Goal: Communication & Community: Participate in discussion

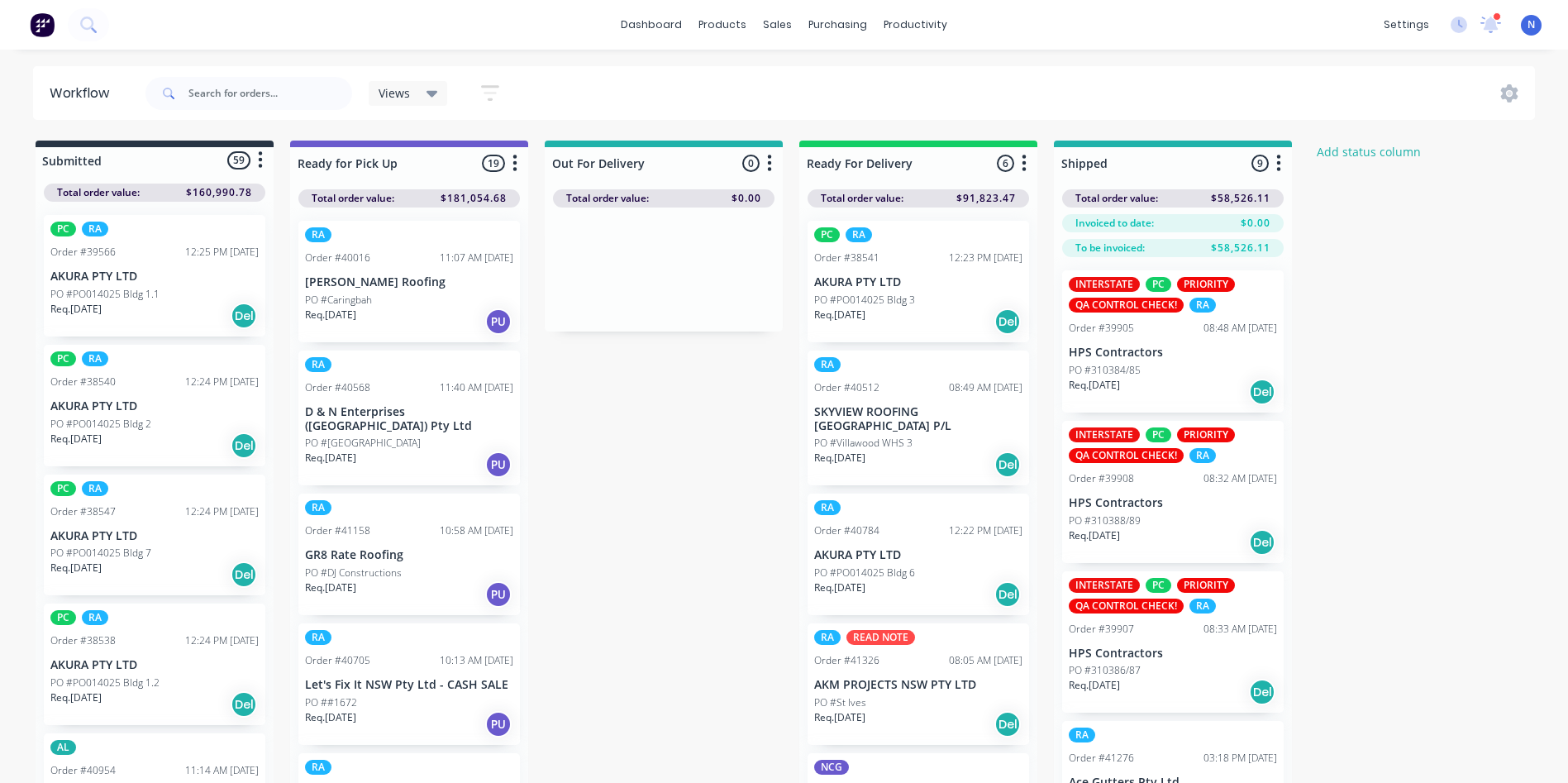
scroll to position [1177, 0]
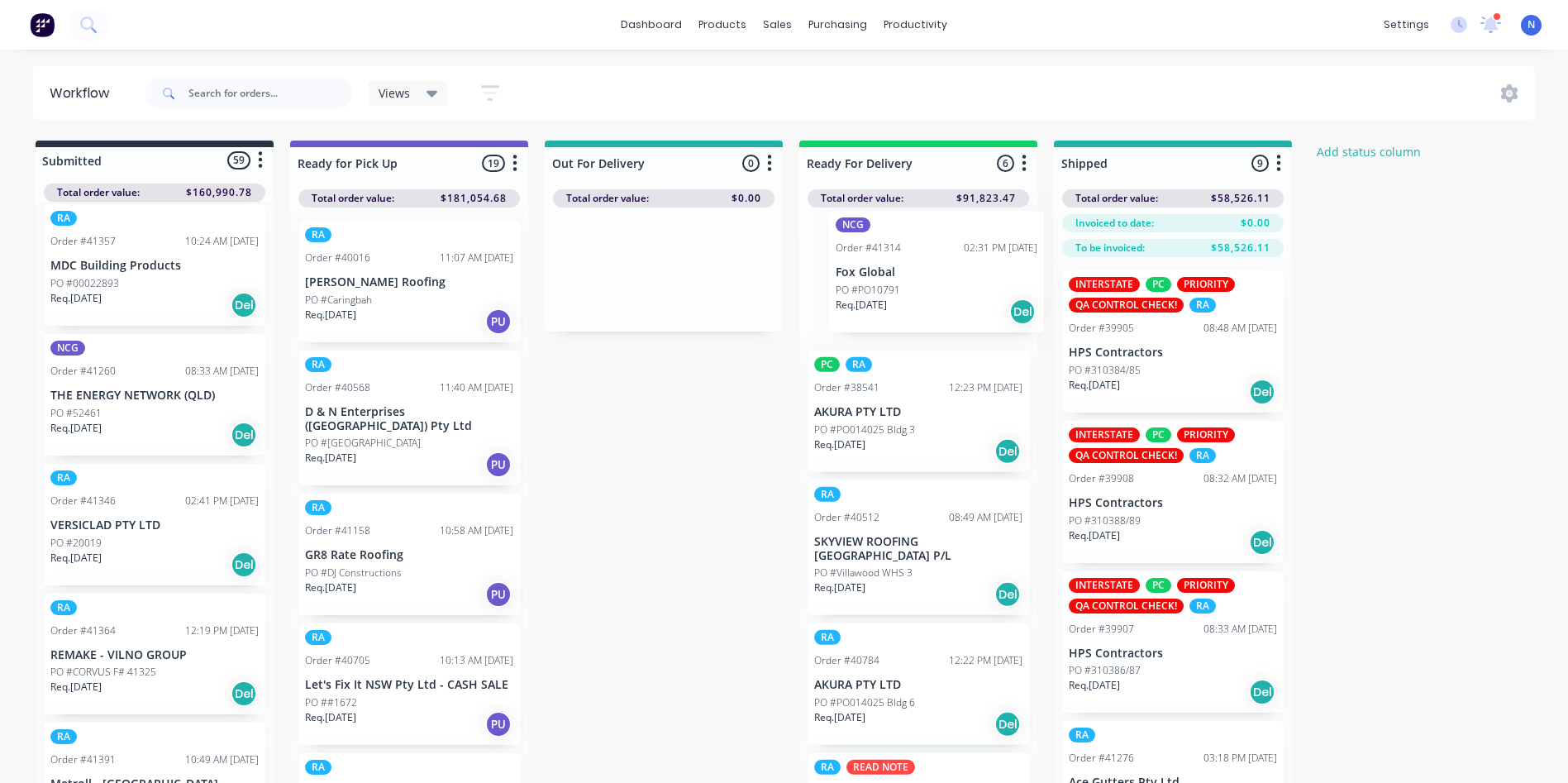
drag, startPoint x: 74, startPoint y: 554, endPoint x: 868, endPoint y: 291, distance: 836.4
click at [868, 291] on div "Submitted 59 Status colour #273444 hex #273444 Save Cancel Summaries Total orde…" at bounding box center [887, 491] width 1798 height 701
click at [846, 311] on p "Req. [DATE]" at bounding box center [840, 315] width 51 height 15
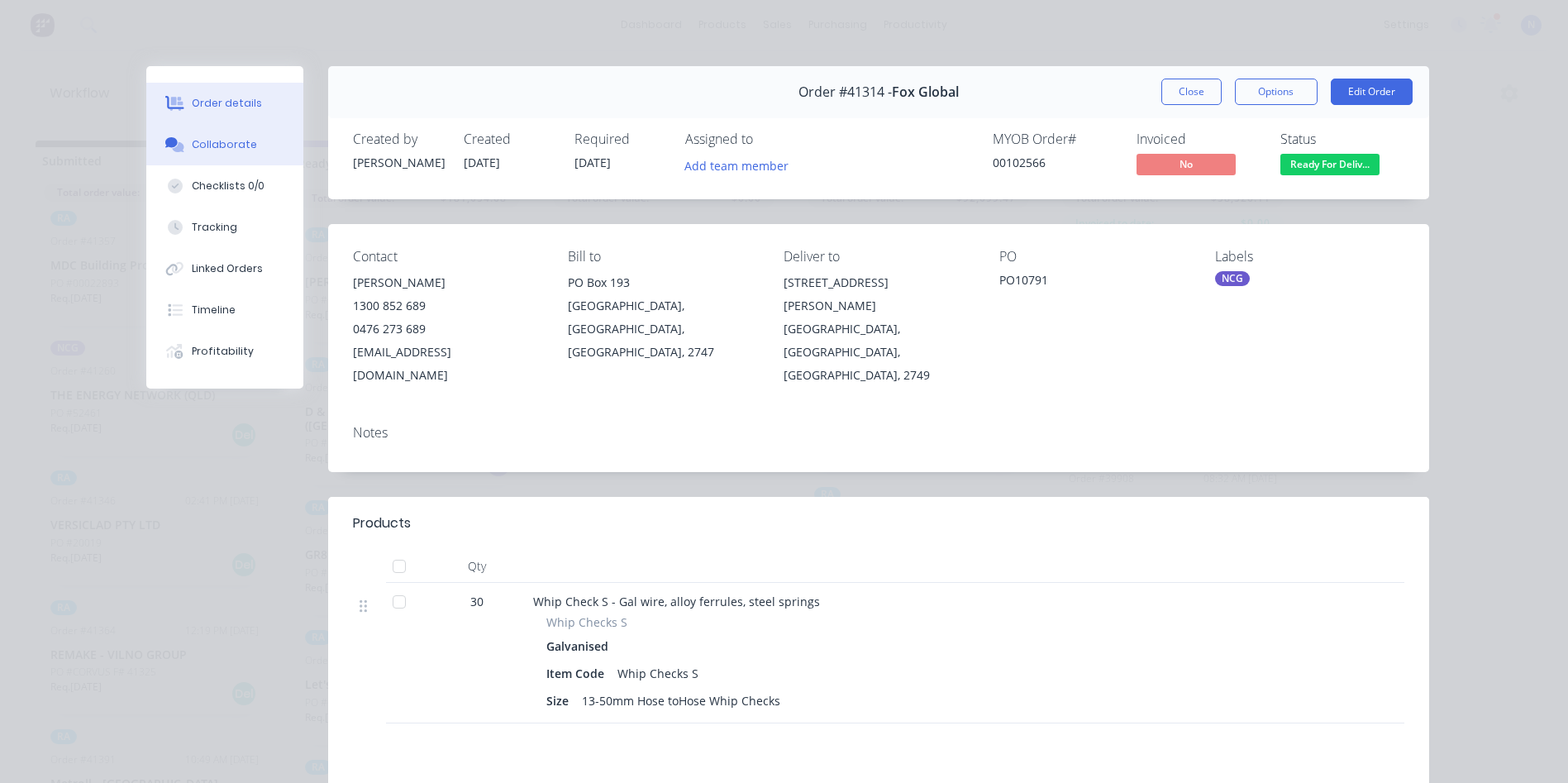
click at [249, 148] on button "Collaborate" at bounding box center [224, 144] width 157 height 41
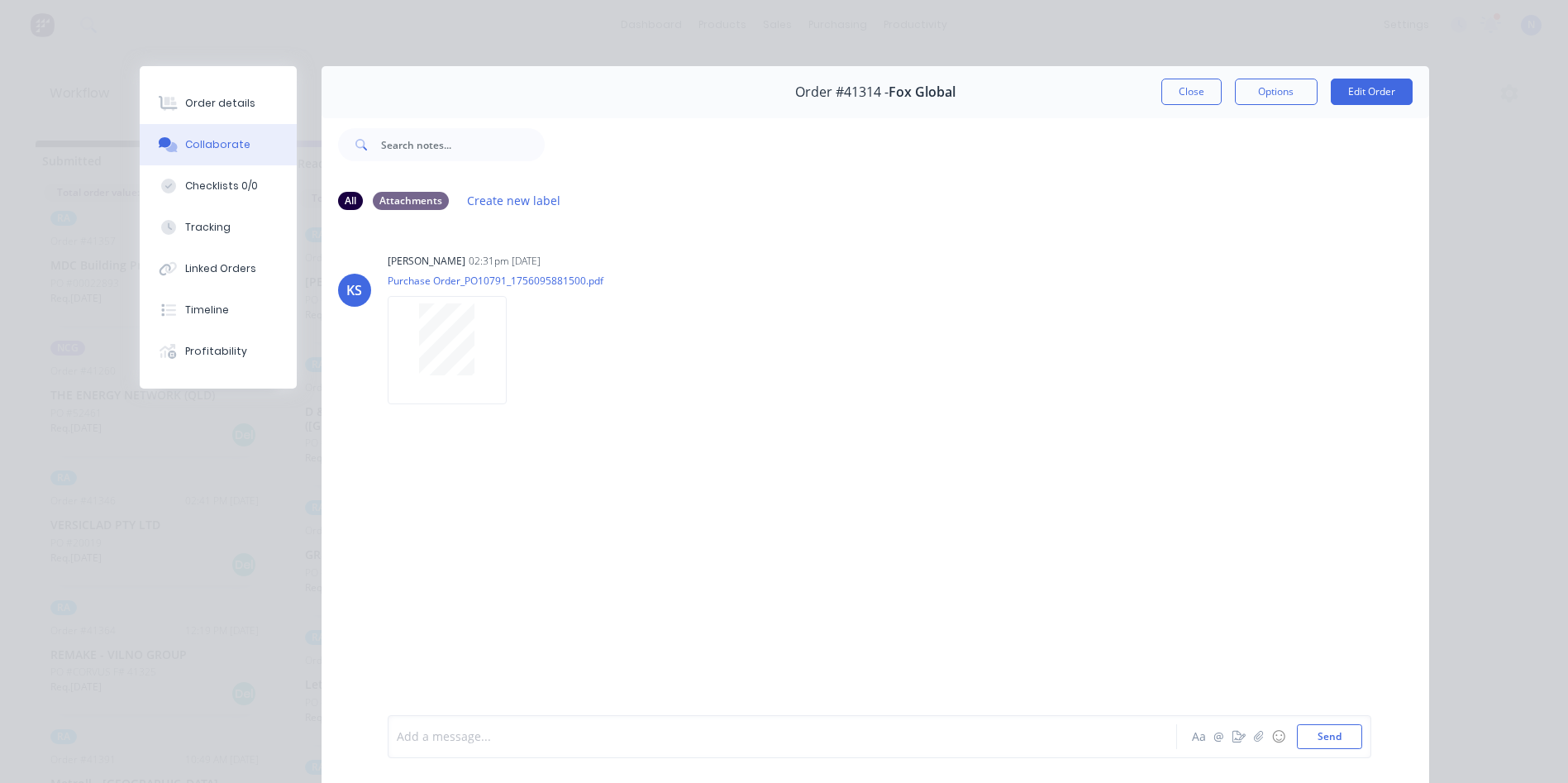
click at [585, 739] on div at bounding box center [759, 736] width 723 height 17
click at [1177, 97] on button "Close" at bounding box center [1192, 91] width 61 height 27
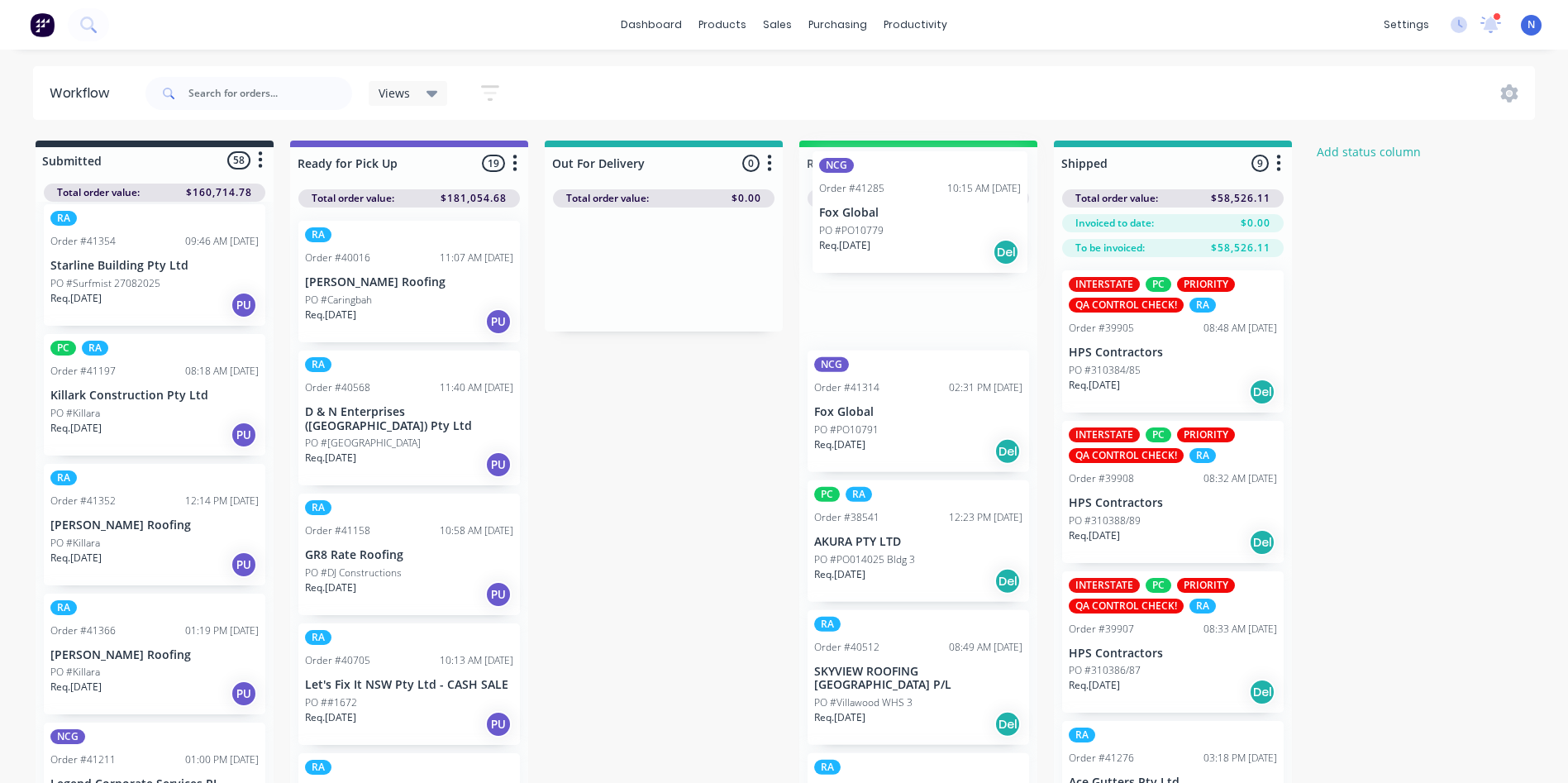
drag, startPoint x: 76, startPoint y: 554, endPoint x: 849, endPoint y: 236, distance: 835.9
click at [849, 236] on div "Submitted 58 Status colour #273444 hex #273444 Save Cancel Summaries Total orde…" at bounding box center [887, 491] width 1798 height 701
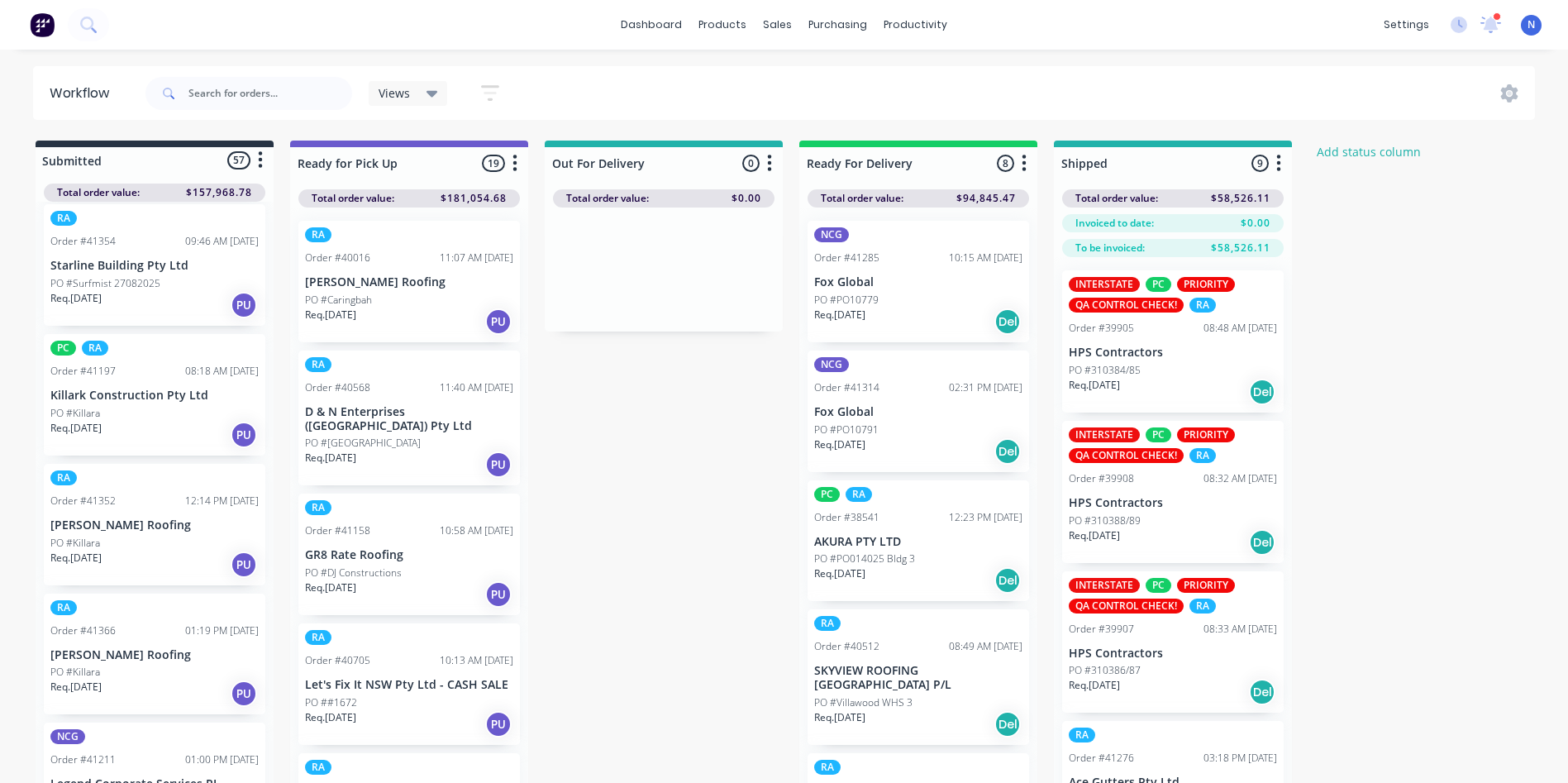
click at [858, 318] on p "Req. [DATE]" at bounding box center [840, 315] width 51 height 15
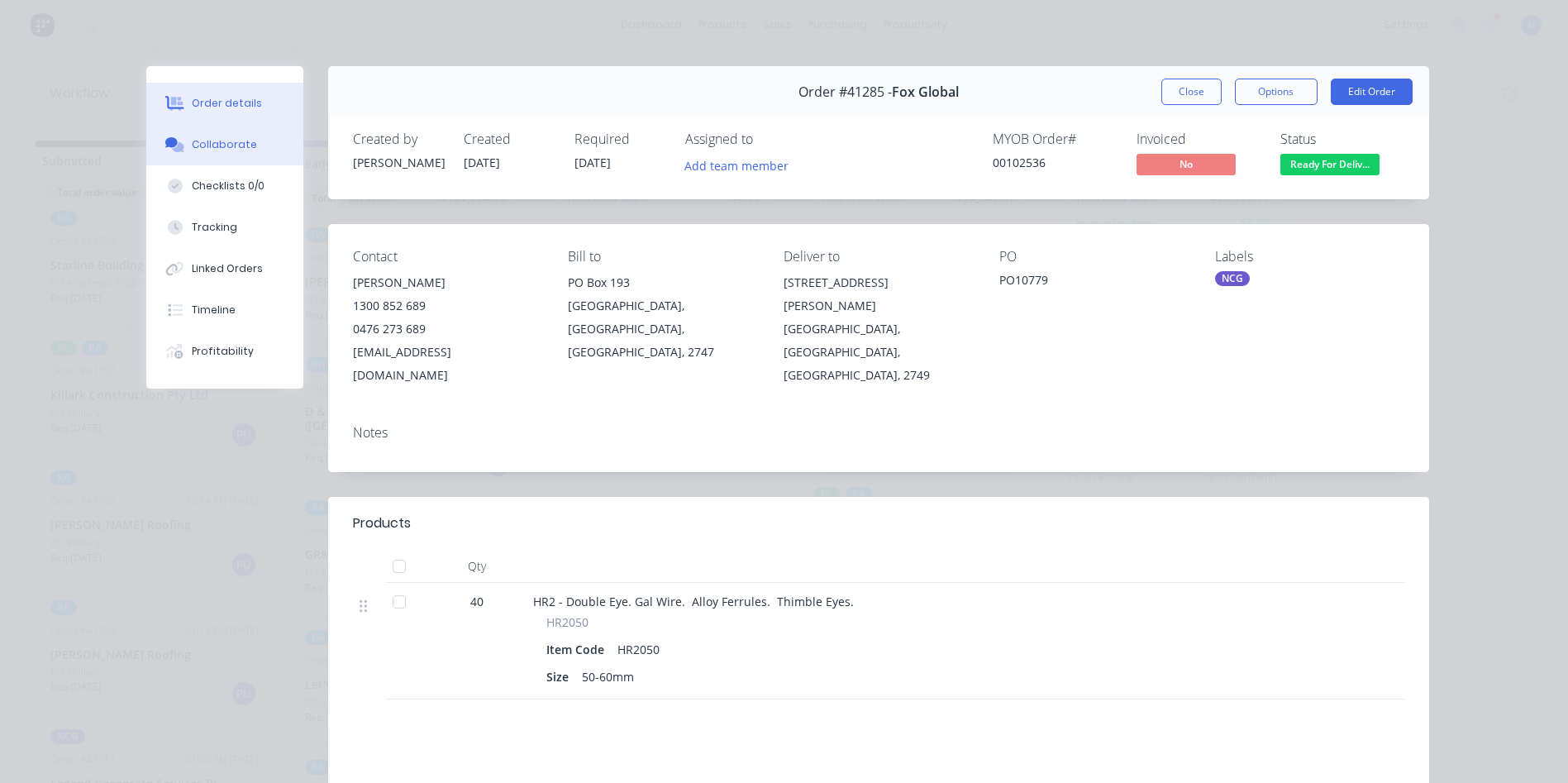
click at [233, 147] on div "Collaborate" at bounding box center [224, 144] width 65 height 15
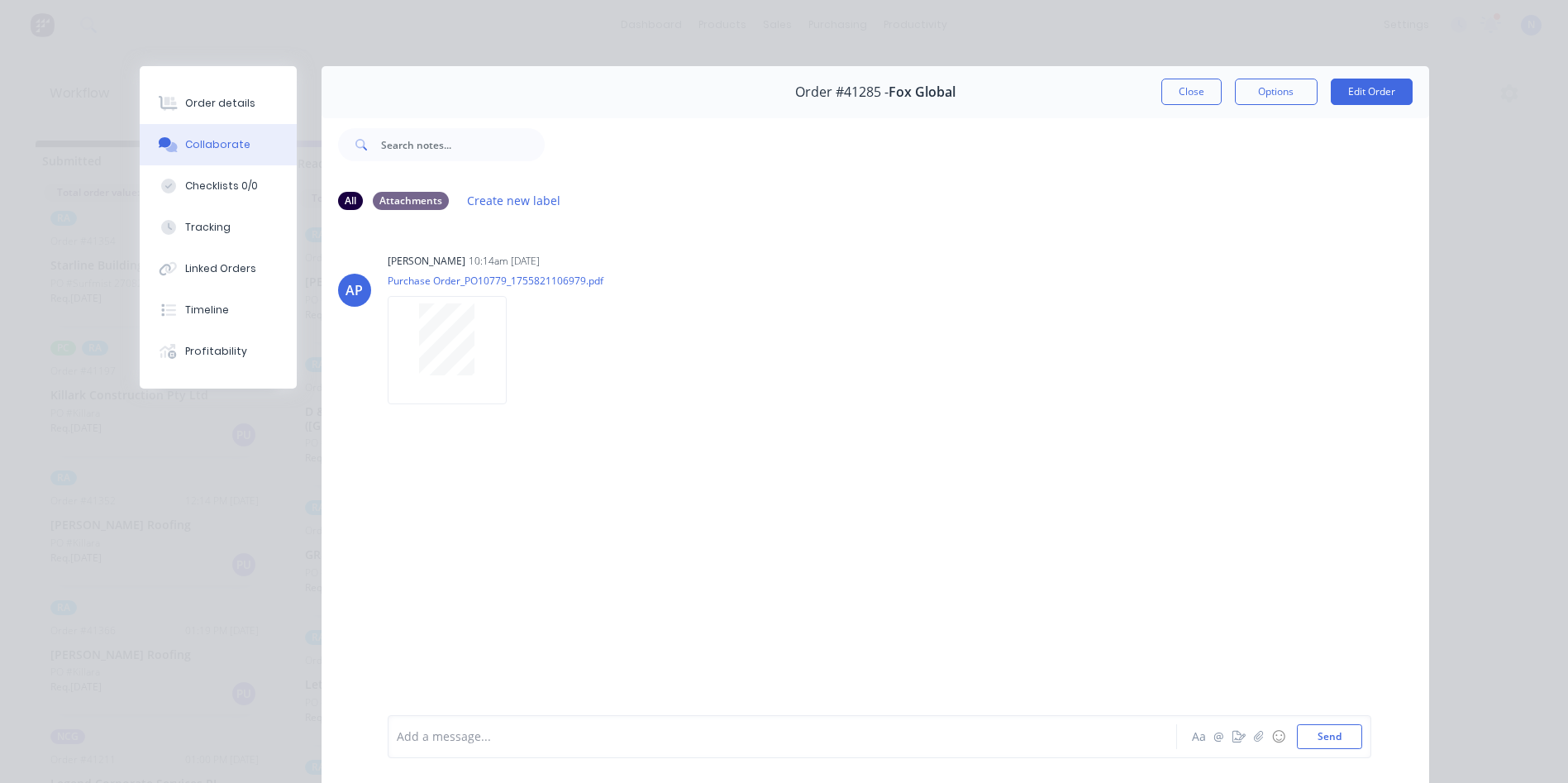
click at [642, 733] on div at bounding box center [759, 736] width 723 height 17
click at [1177, 88] on button "Close" at bounding box center [1192, 91] width 61 height 27
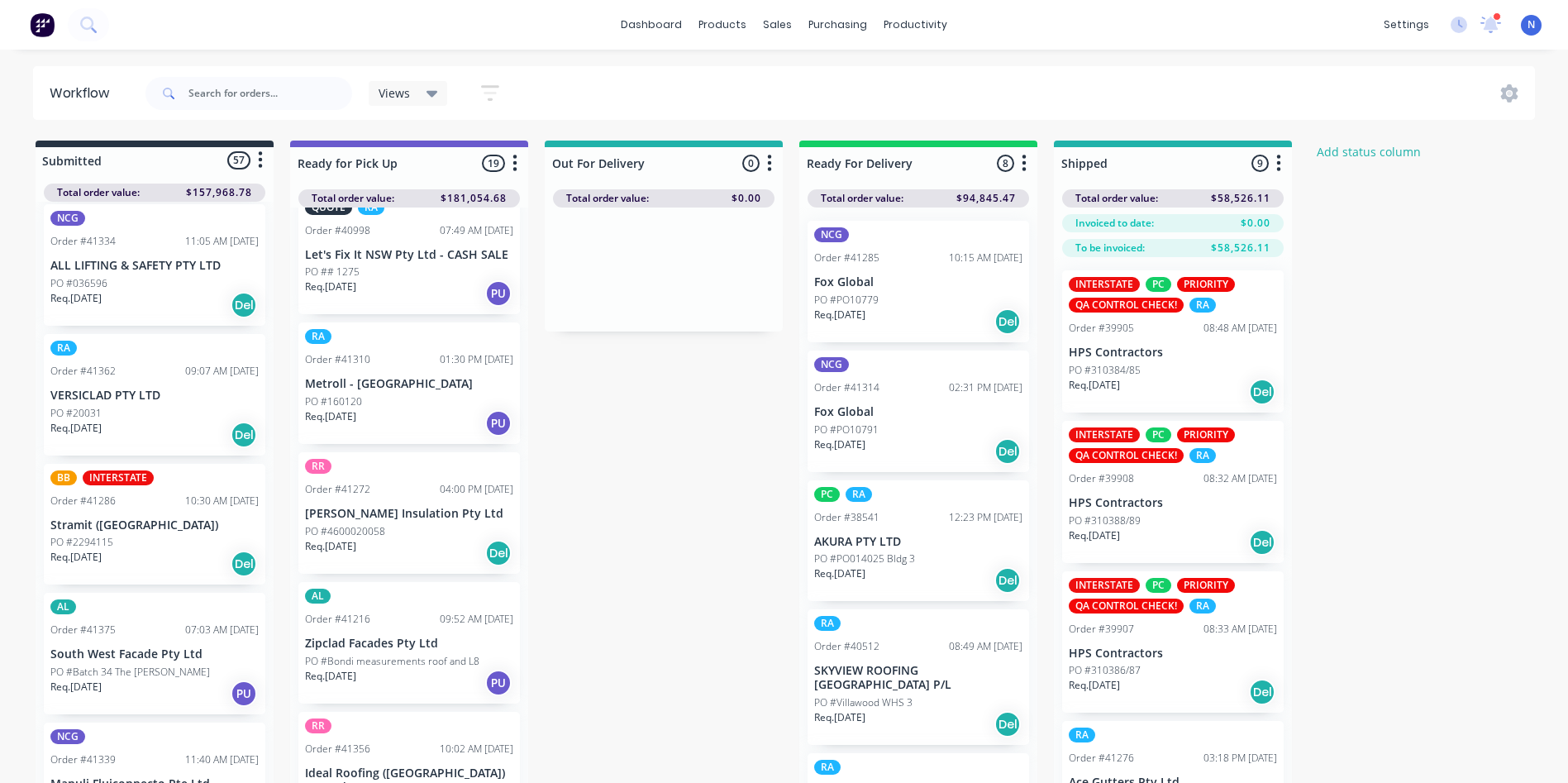
scroll to position [2084, 0]
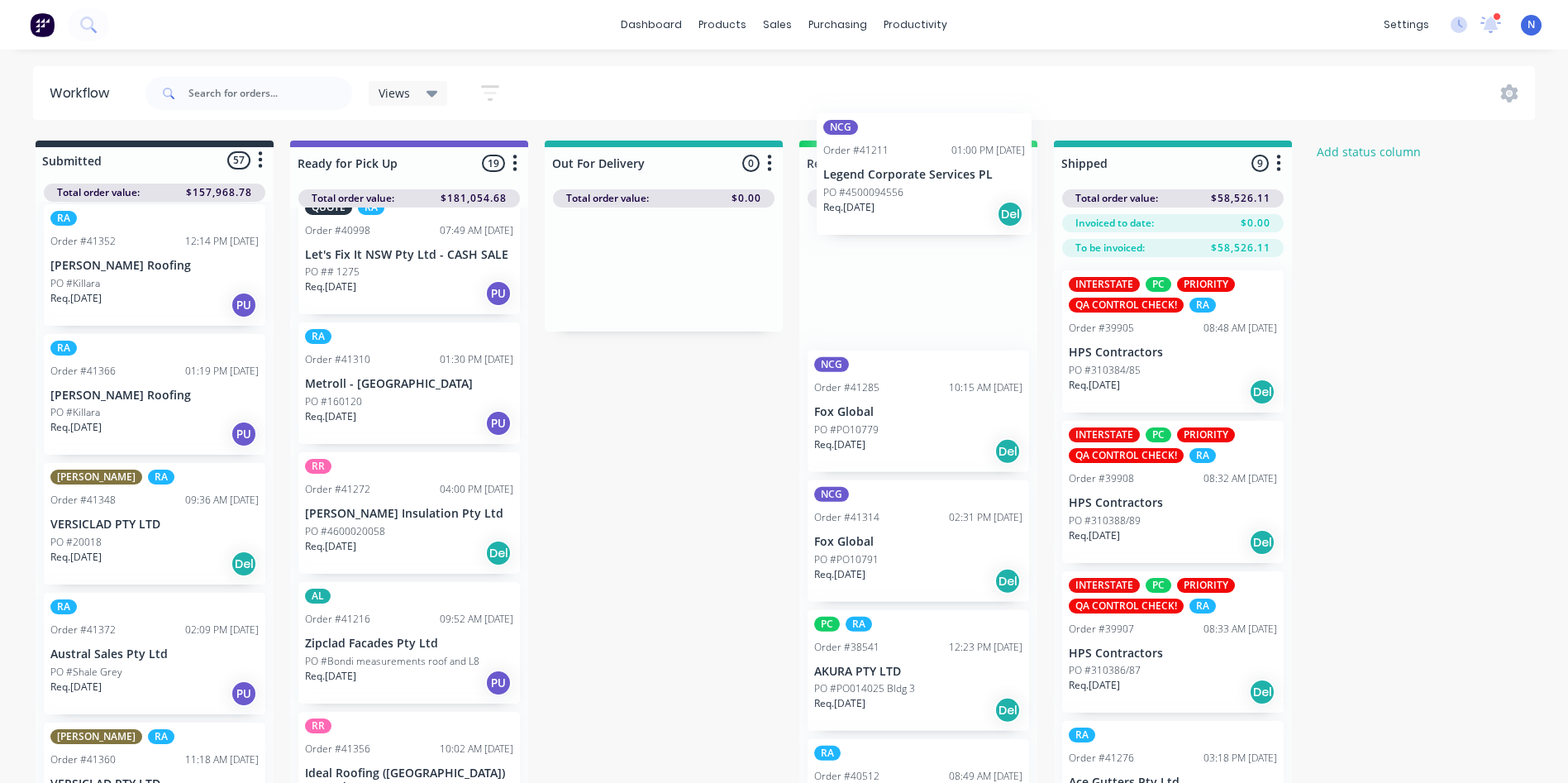
drag, startPoint x: 104, startPoint y: 544, endPoint x: 883, endPoint y: 188, distance: 856.5
click at [883, 188] on div "Submitted 57 Status colour #273444 hex #273444 Save Cancel Summaries Total orde…" at bounding box center [887, 491] width 1798 height 701
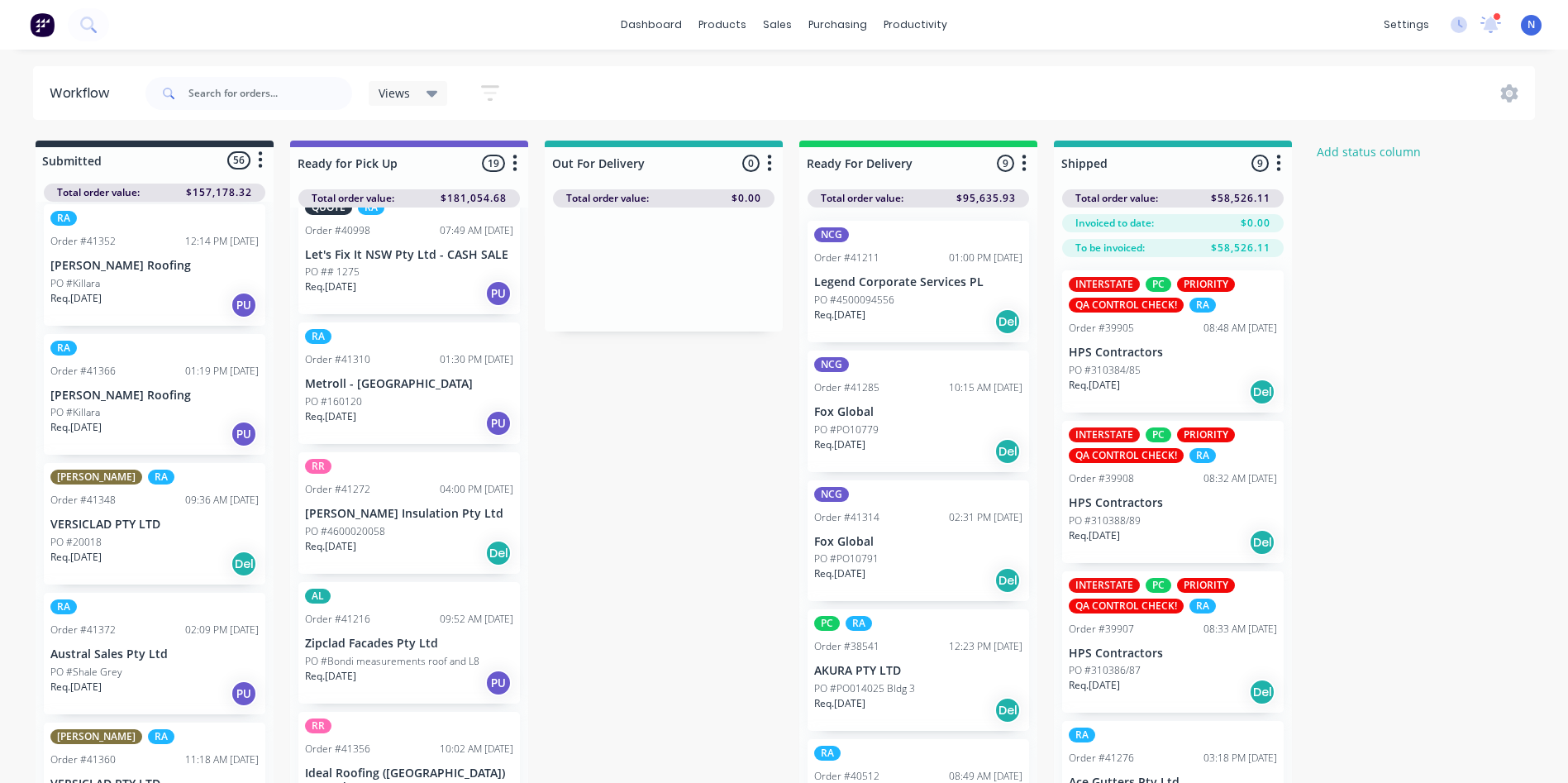
click at [858, 299] on p "PO #4500094556" at bounding box center [854, 300] width 80 height 15
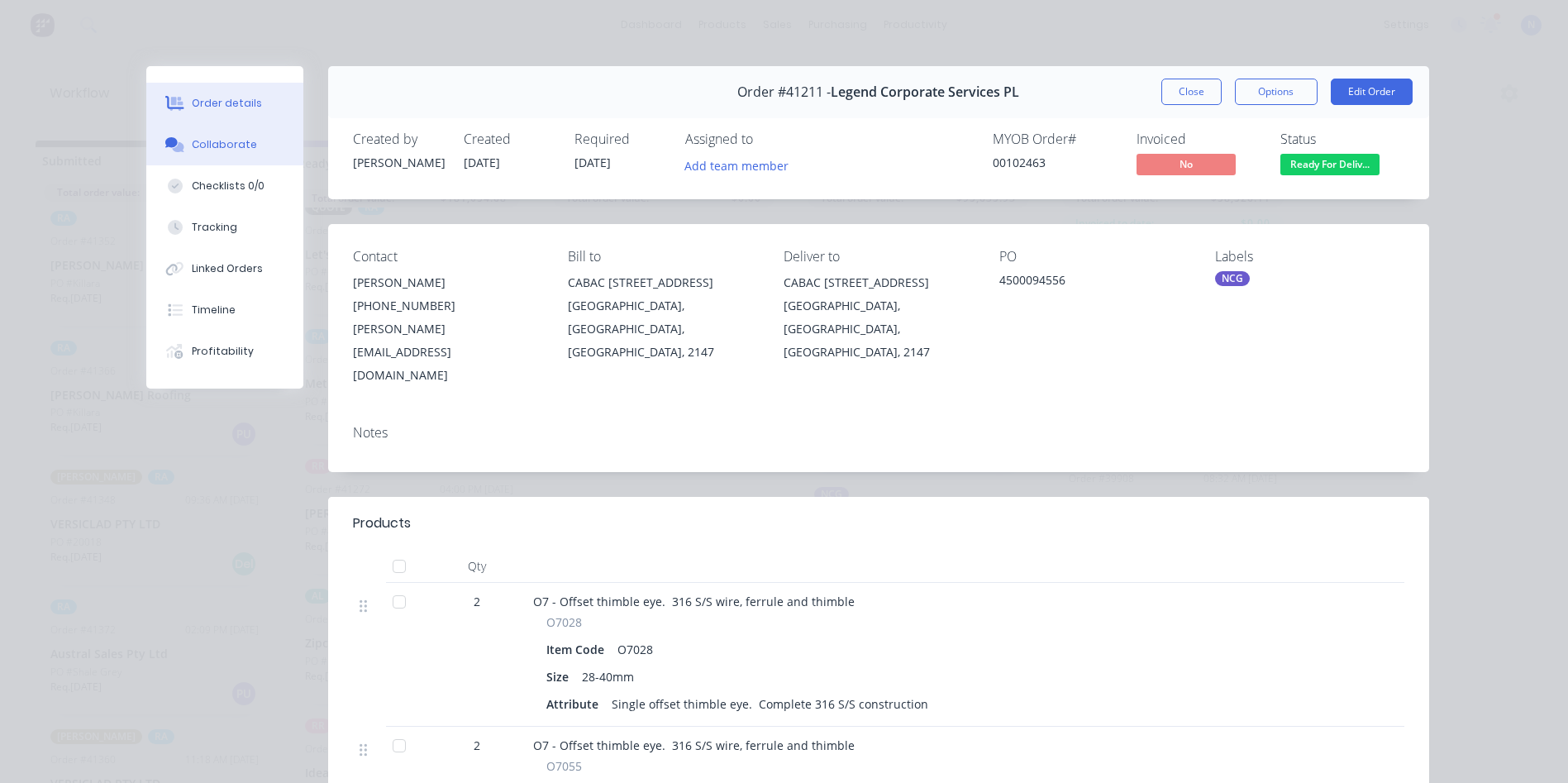
click at [226, 144] on div "Collaborate" at bounding box center [224, 144] width 65 height 15
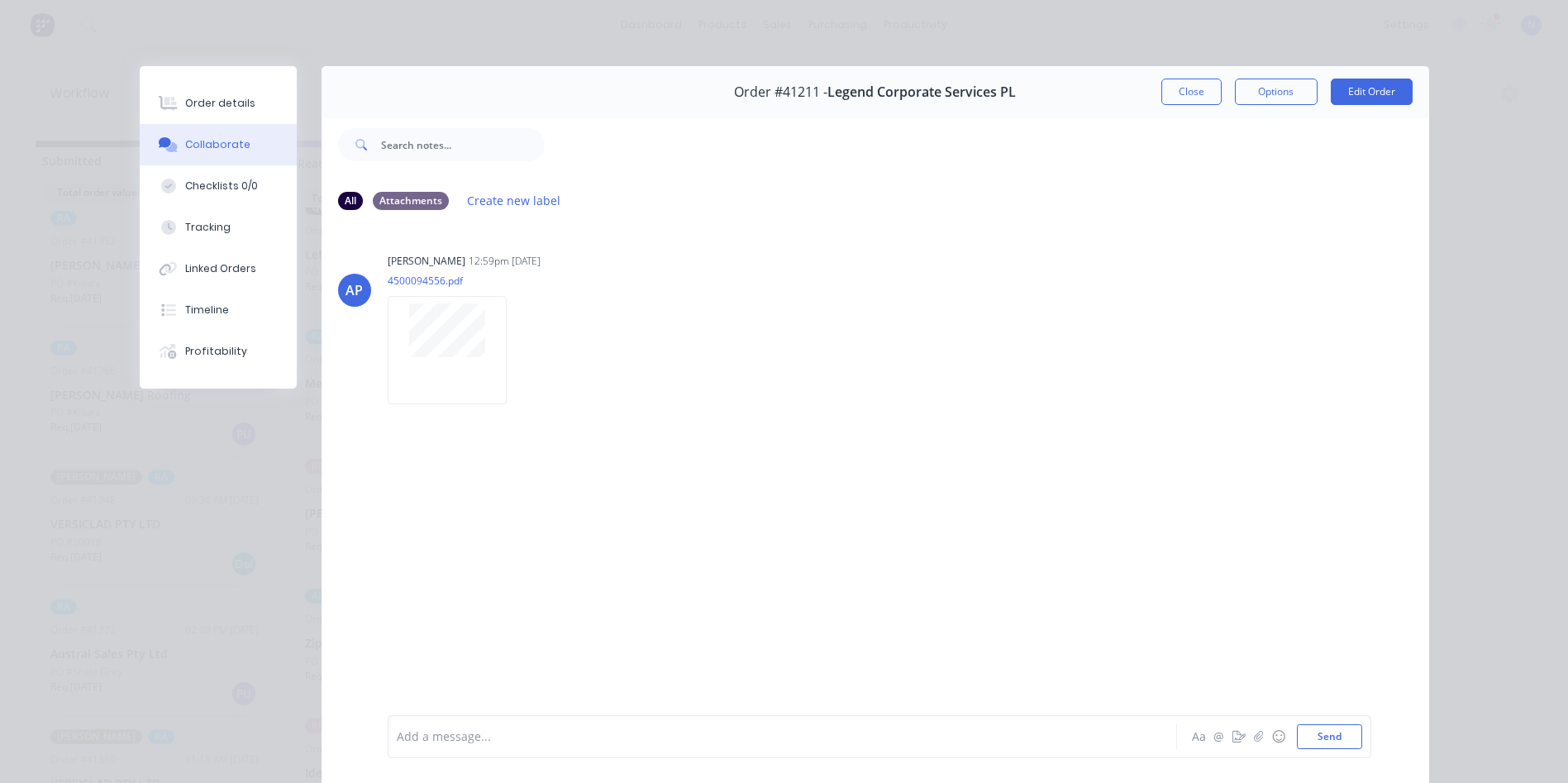
click at [676, 726] on div "Add a message..." at bounding box center [759, 736] width 724 height 25
click at [1180, 99] on button "Close" at bounding box center [1192, 91] width 61 height 27
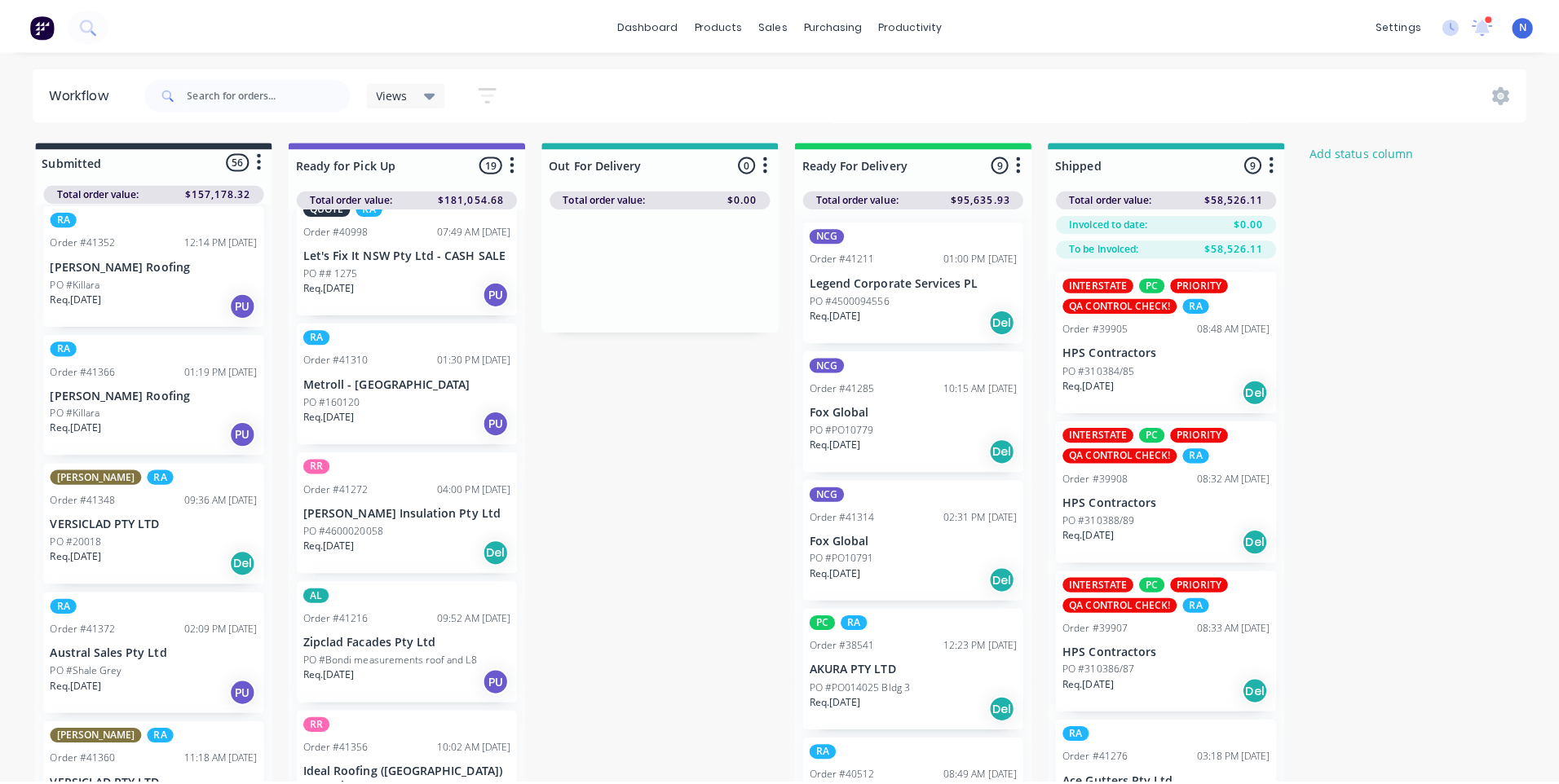
scroll to position [1033, 0]
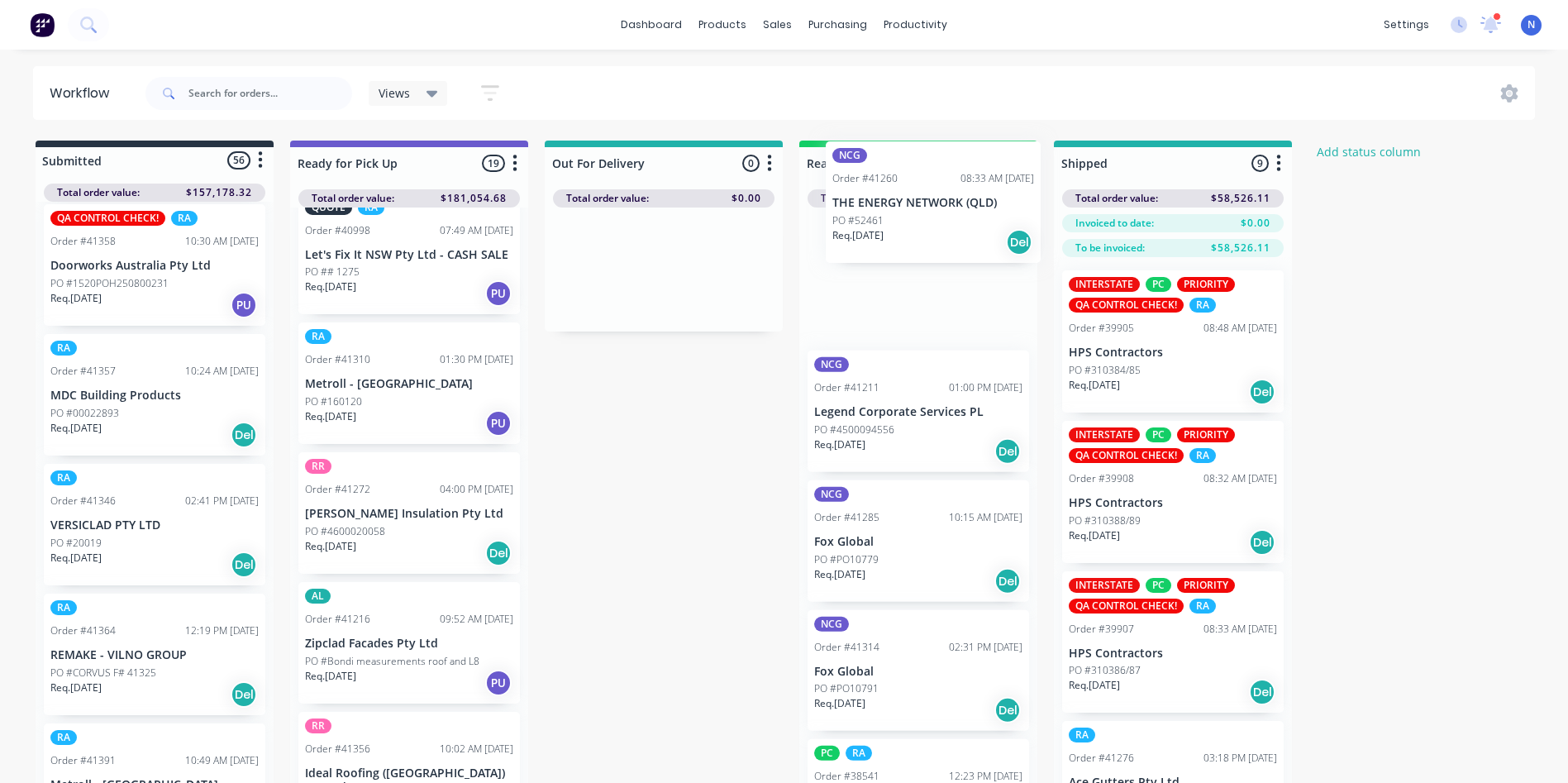
drag, startPoint x: 104, startPoint y: 539, endPoint x: 896, endPoint y: 213, distance: 856.5
click at [896, 213] on div "Submitted 56 Status colour #273444 hex #273444 Save Cancel Summaries Total orde…" at bounding box center [887, 491] width 1798 height 701
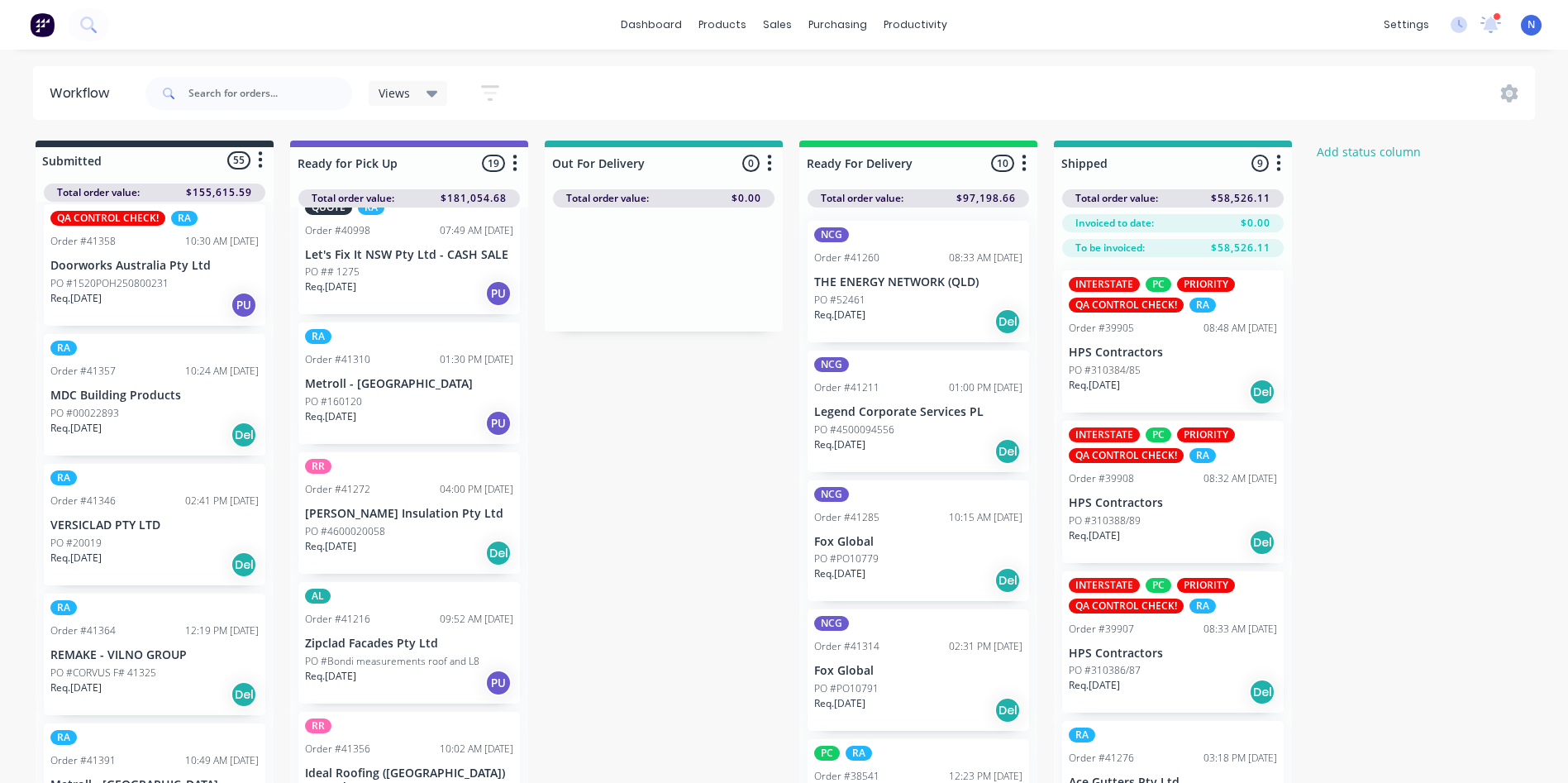
click at [862, 290] on div "NCG Order #41260 08:33 AM [DATE] THE ENERGY NETWORK ([GEOGRAPHIC_DATA]) PO #524…" at bounding box center [918, 281] width 222 height 121
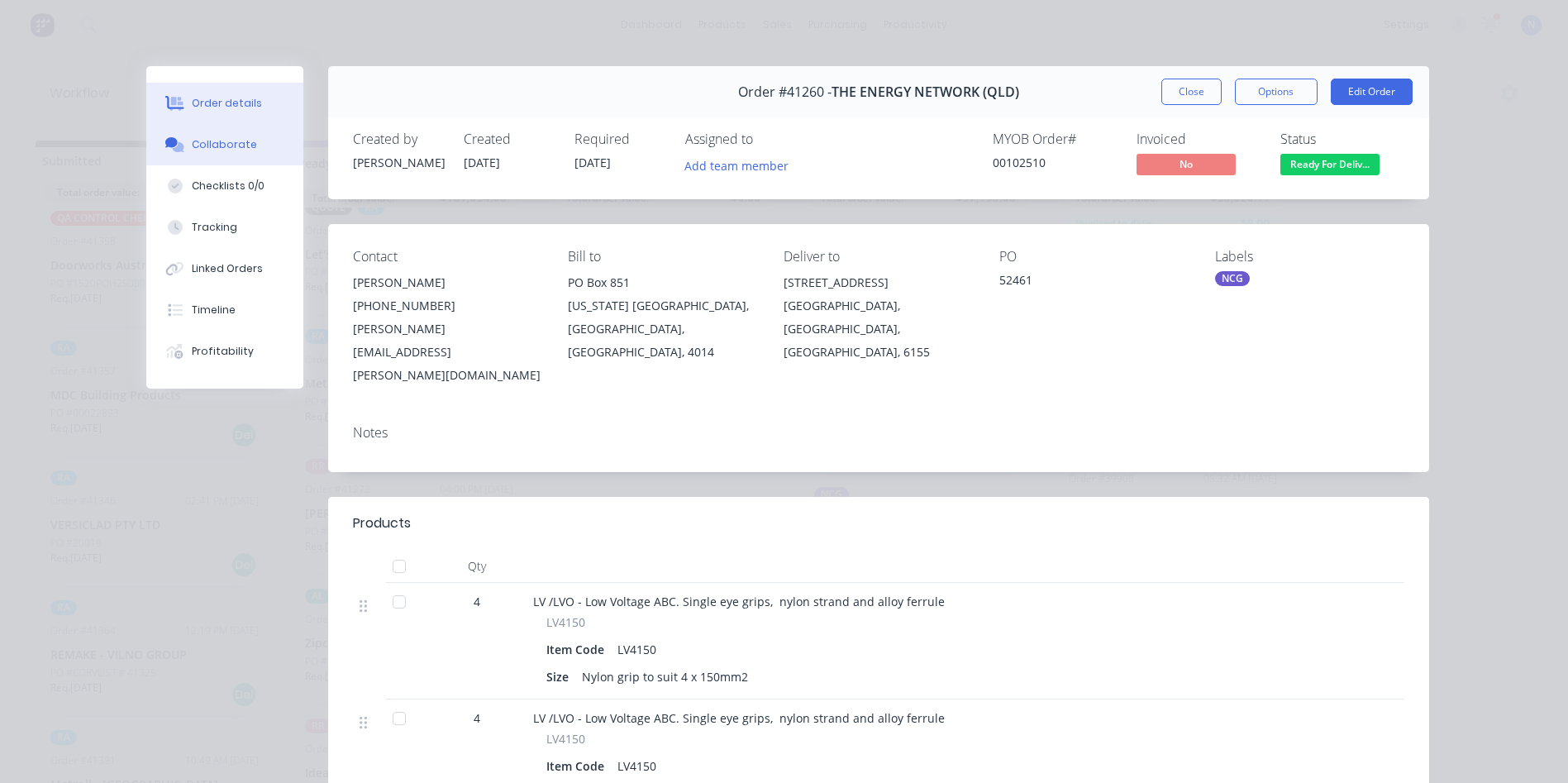
click at [242, 146] on div "Collaborate" at bounding box center [224, 144] width 65 height 15
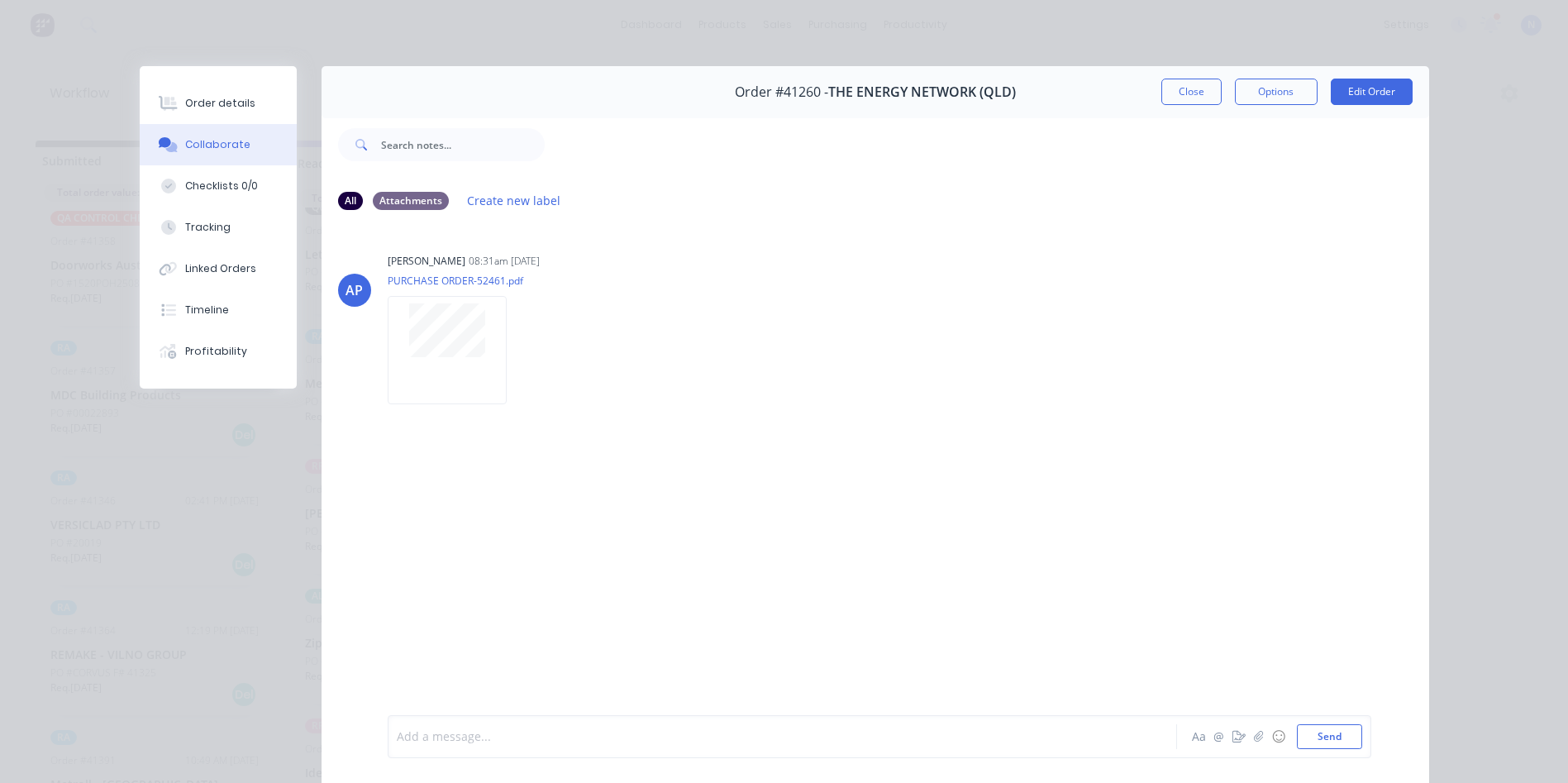
click at [585, 728] on div at bounding box center [759, 736] width 723 height 17
click at [1199, 89] on button "Close" at bounding box center [1192, 91] width 61 height 27
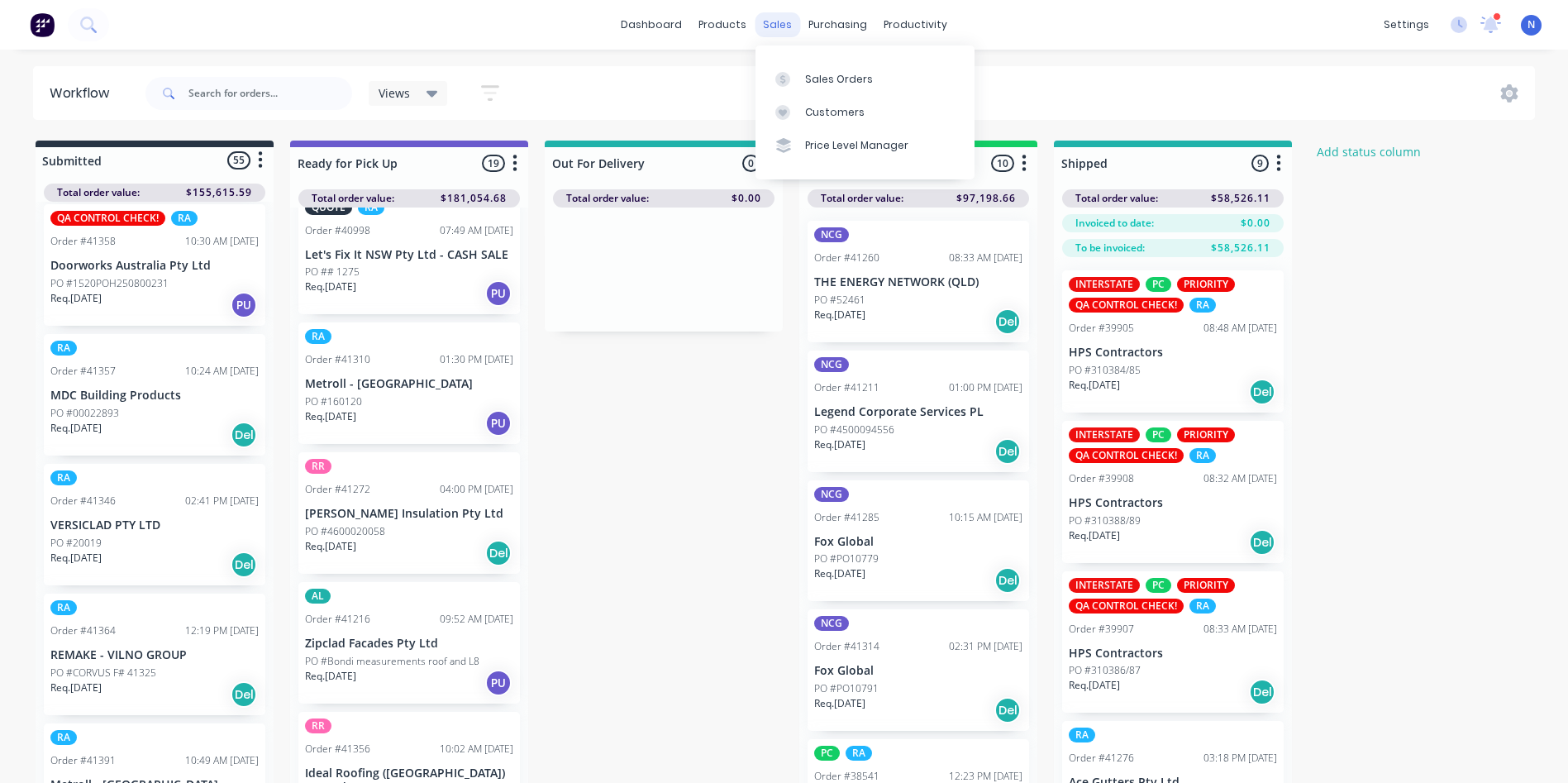
click at [771, 27] on div "sales" at bounding box center [777, 24] width 45 height 25
click at [792, 72] on div at bounding box center [788, 79] width 25 height 15
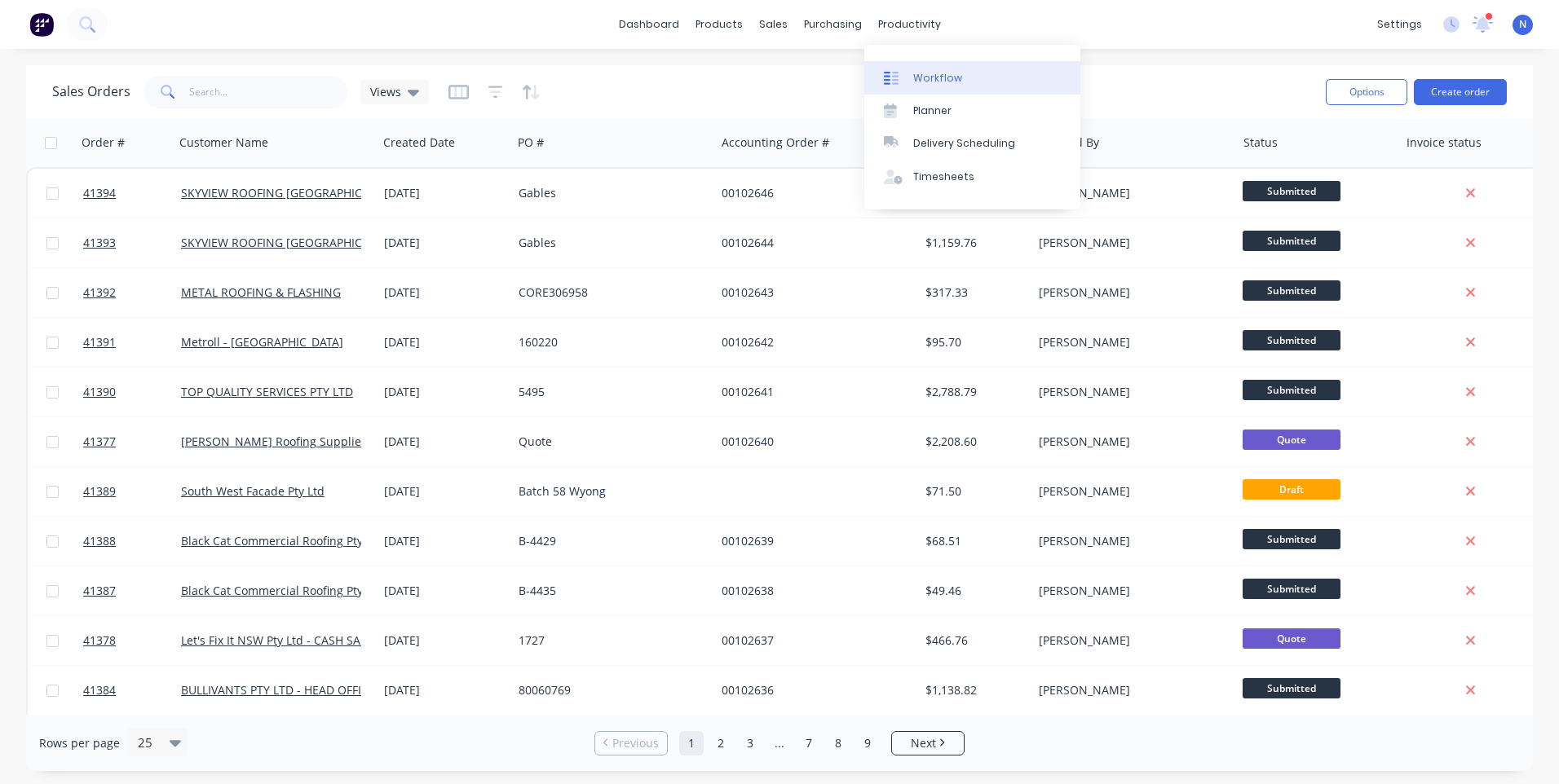
click at [915, 21] on div "productivity" at bounding box center [909, 24] width 79 height 24
click at [935, 72] on div "Workflow" at bounding box center [937, 78] width 49 height 15
